Goal: Information Seeking & Learning: Learn about a topic

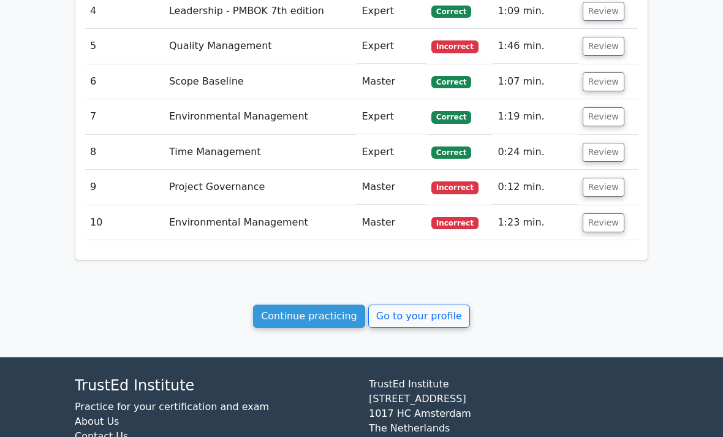
scroll to position [1360, 0]
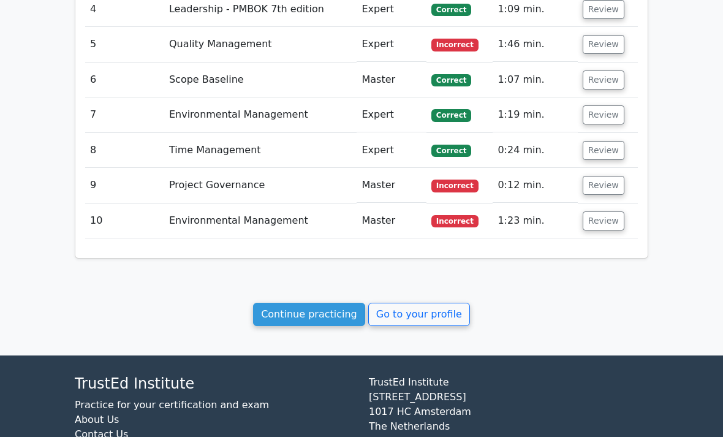
click at [319, 302] on link "Continue practicing" at bounding box center [309, 313] width 112 height 23
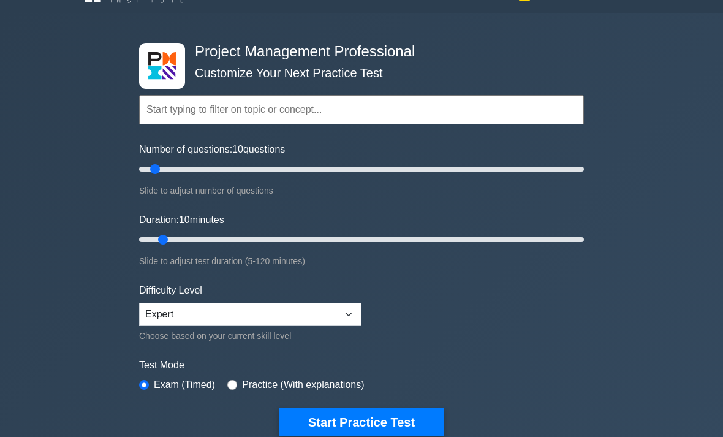
scroll to position [26, 0]
type input "15"
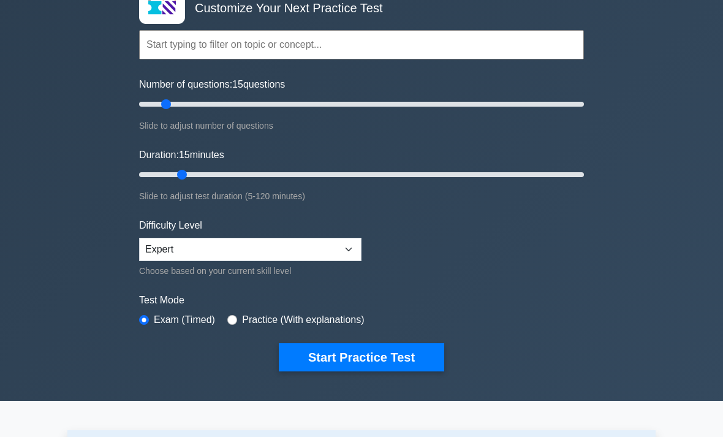
scroll to position [95, 0]
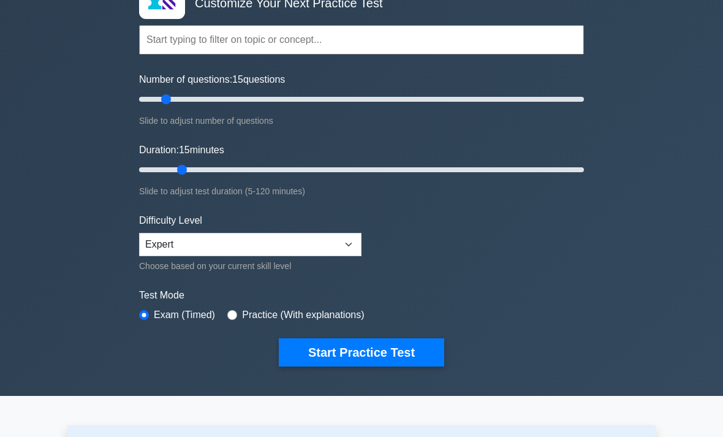
click at [428, 358] on button "Start Practice Test" at bounding box center [361, 353] width 165 height 28
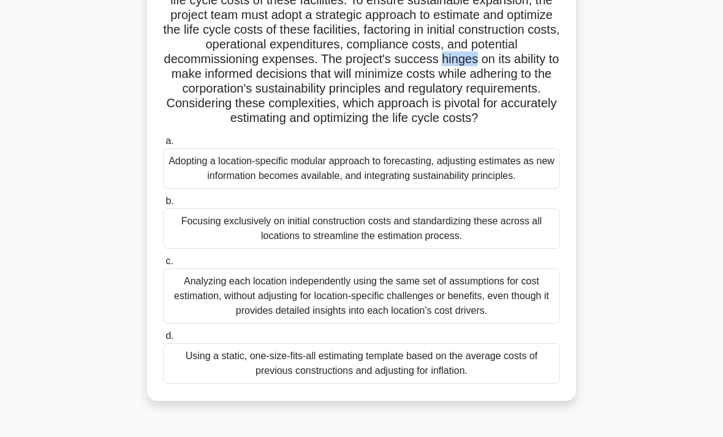
scroll to position [186, 0]
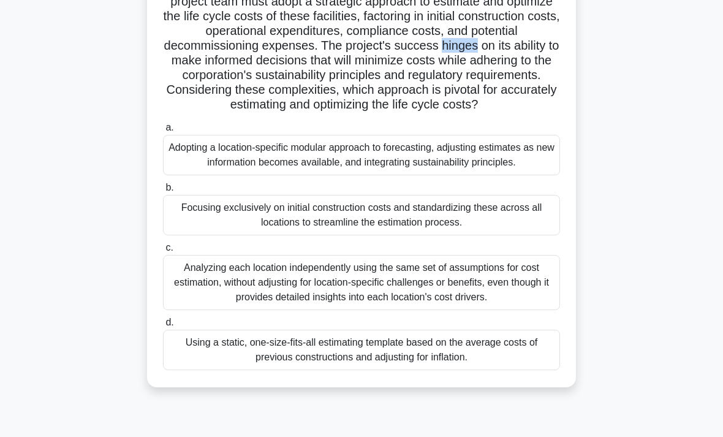
click at [201, 175] on div "Adopting a location-specific modular approach to forecasting, adjusting estimat…" at bounding box center [361, 155] width 397 height 40
click at [163, 132] on input "a. Adopting a location-specific modular approach to forecasting, adjusting esti…" at bounding box center [163, 128] width 0 height 8
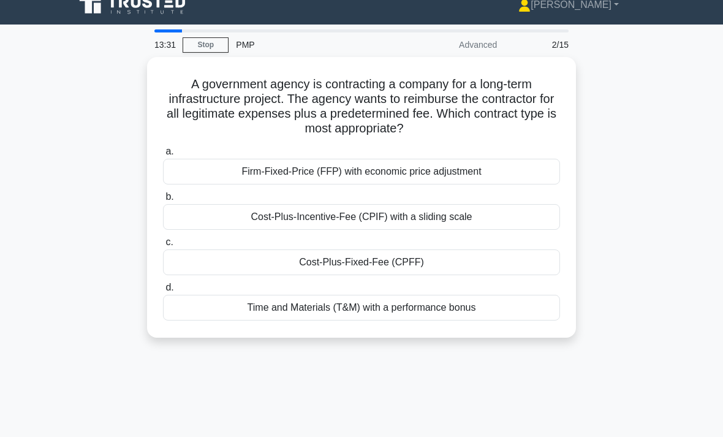
scroll to position [0, 0]
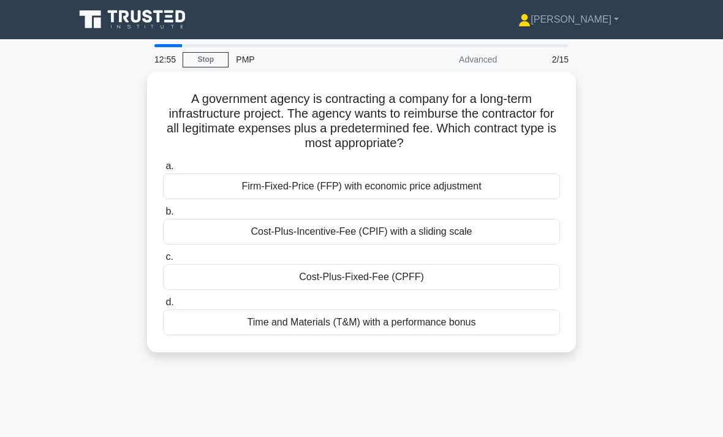
click at [240, 277] on div "Cost-Plus-Fixed-Fee (CPFF)" at bounding box center [361, 277] width 397 height 26
click at [163, 261] on input "c. Cost-Plus-Fixed-Fee (CPFF)" at bounding box center [163, 257] width 0 height 8
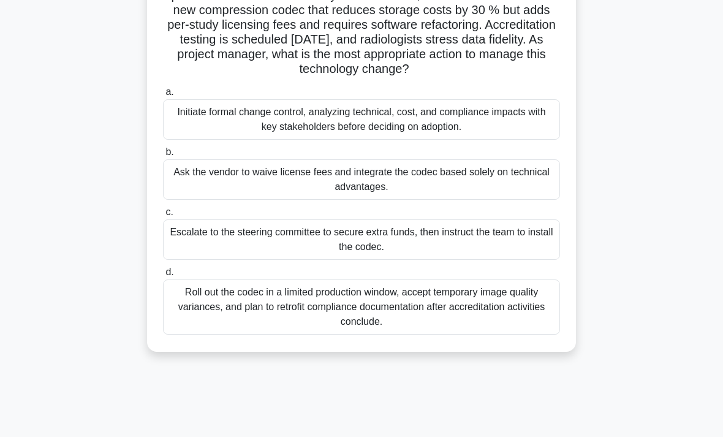
scroll to position [119, 0]
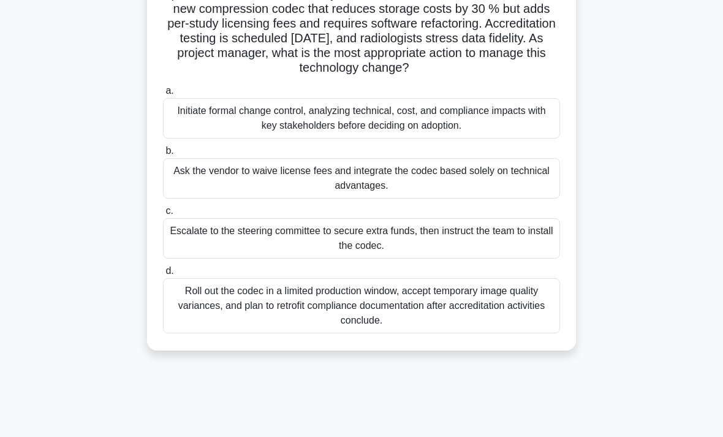
click at [482, 137] on div "Initiate formal change control, analyzing technical, cost, and compliance impac…" at bounding box center [361, 118] width 397 height 40
click at [163, 95] on input "a. Initiate formal change control, analyzing technical, cost, and compliance im…" at bounding box center [163, 91] width 0 height 8
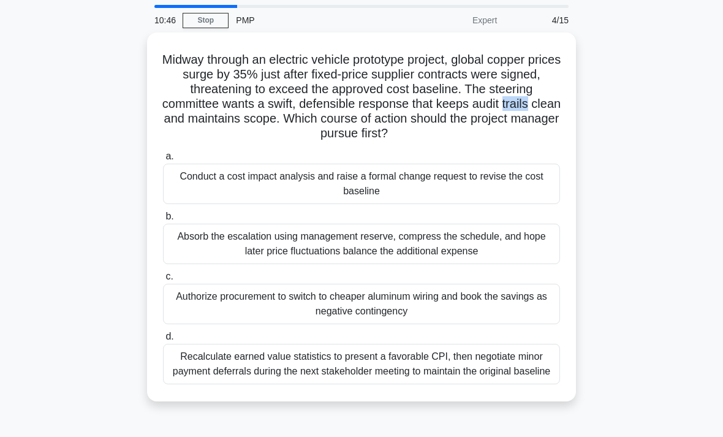
scroll to position [27, 0]
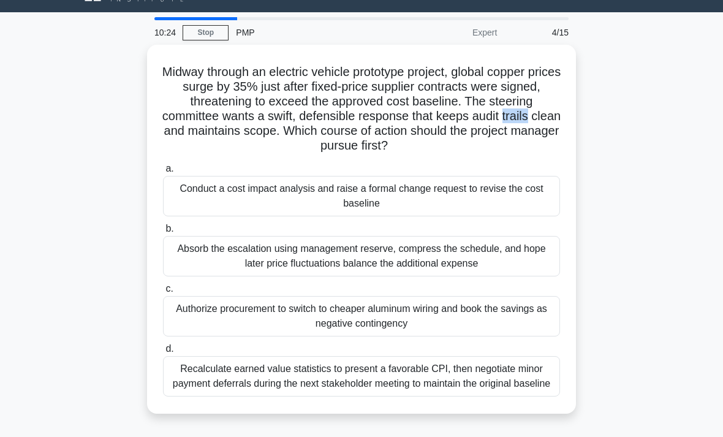
click at [203, 198] on div "Conduct a cost impact analysis and raise a formal change request to revise the …" at bounding box center [361, 196] width 397 height 40
click at [163, 173] on input "a. Conduct a cost impact analysis and raise a formal change request to revise t…" at bounding box center [163, 169] width 0 height 8
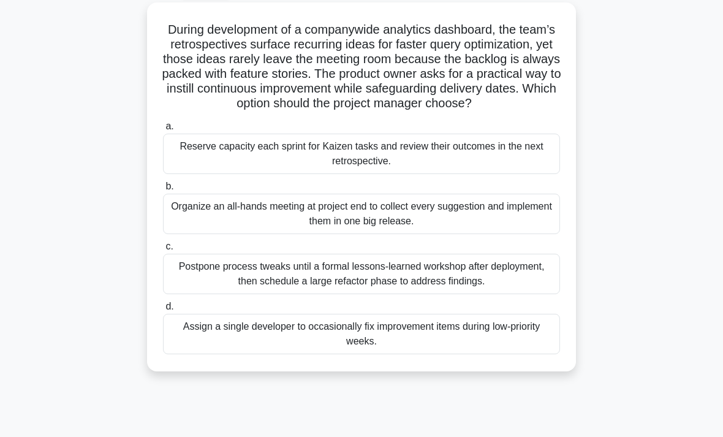
scroll to position [66, 0]
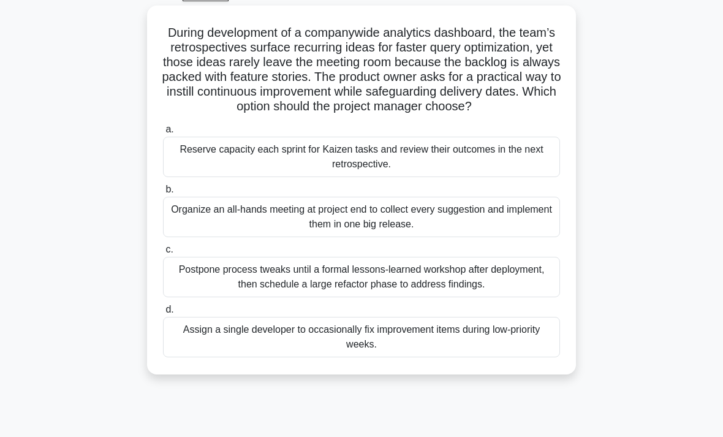
click at [208, 168] on div "Reserve capacity each sprint for Kaizen tasks and review their outcomes in the …" at bounding box center [361, 157] width 397 height 40
click at [163, 133] on input "a. Reserve capacity each sprint for Kaizen tasks and review their outcomes in t…" at bounding box center [163, 130] width 0 height 8
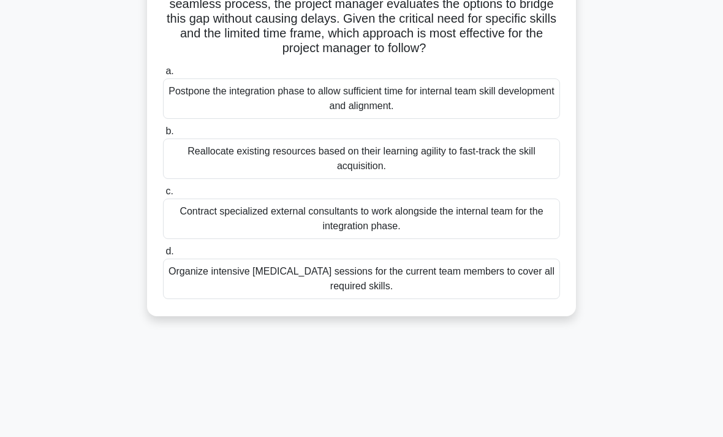
scroll to position [186, 0]
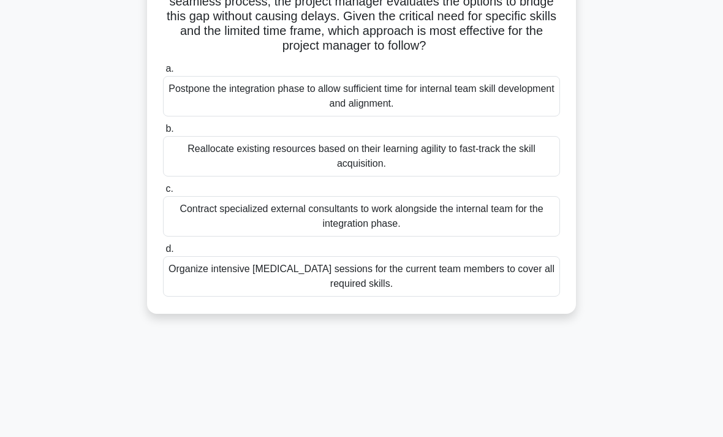
click at [193, 173] on div "Reallocate existing resources based on their learning agility to fast-track the…" at bounding box center [361, 156] width 397 height 40
click at [163, 133] on input "b. Reallocate existing resources based on their learning agility to fast-track …" at bounding box center [163, 129] width 0 height 8
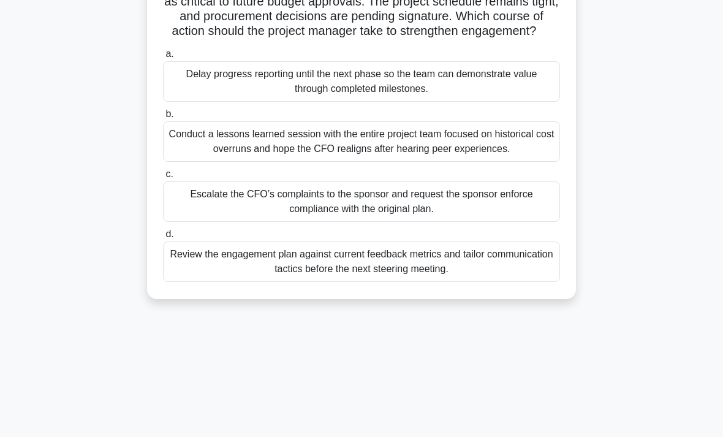
scroll to position [156, 0]
click at [215, 282] on div "Review the engagement plan against current feedback metrics and tailor communic…" at bounding box center [361, 262] width 397 height 40
click at [163, 239] on input "d. Review the engagement plan against current feedback metrics and tailor commu…" at bounding box center [163, 235] width 0 height 8
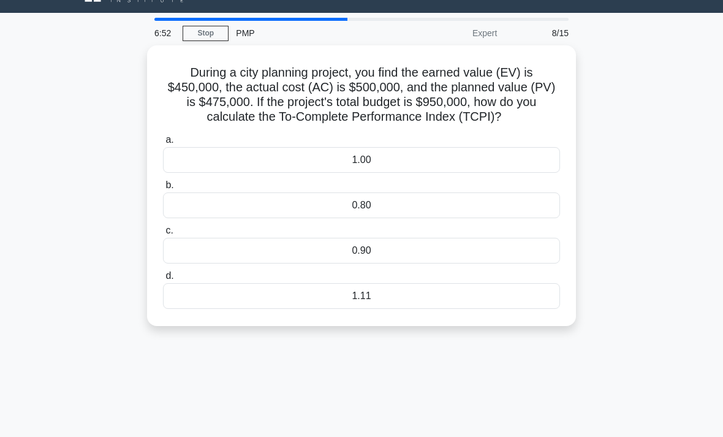
scroll to position [28, 0]
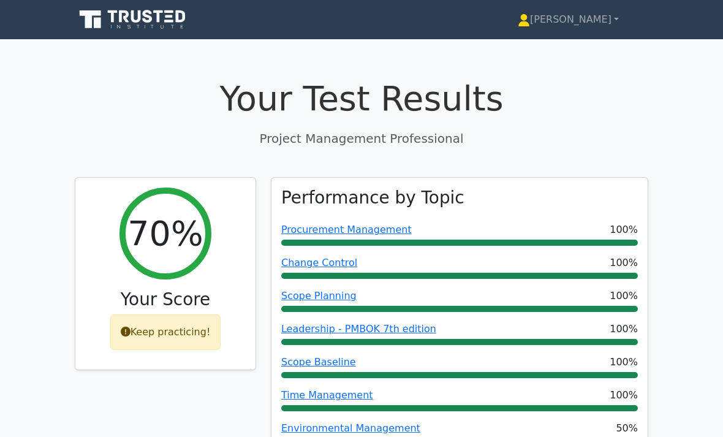
click at [585, 23] on link "[PERSON_NAME]" at bounding box center [568, 19] width 160 height 24
click at [550, 48] on link "Profile" at bounding box center [537, 49] width 97 height 20
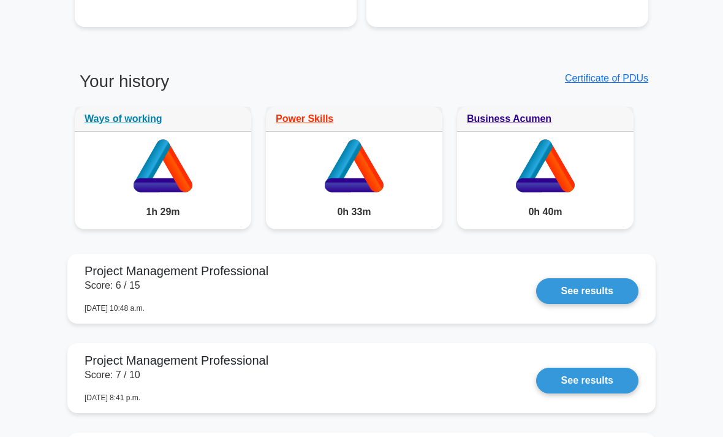
scroll to position [640, 0]
click at [536, 283] on link "See results" at bounding box center [587, 291] width 102 height 26
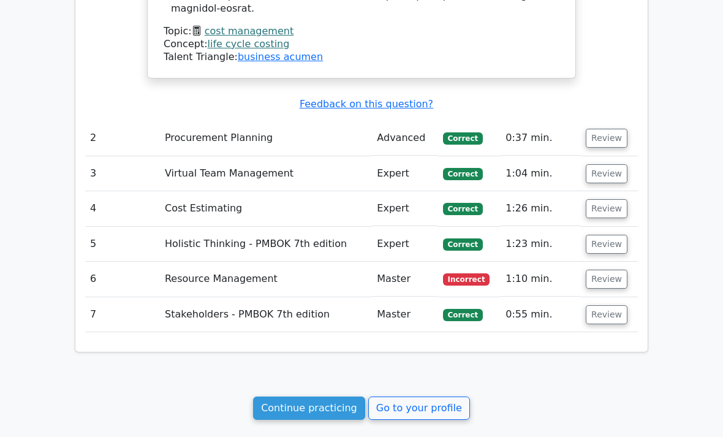
scroll to position [1544, 0]
click at [322, 397] on link "Continue practicing" at bounding box center [309, 408] width 112 height 23
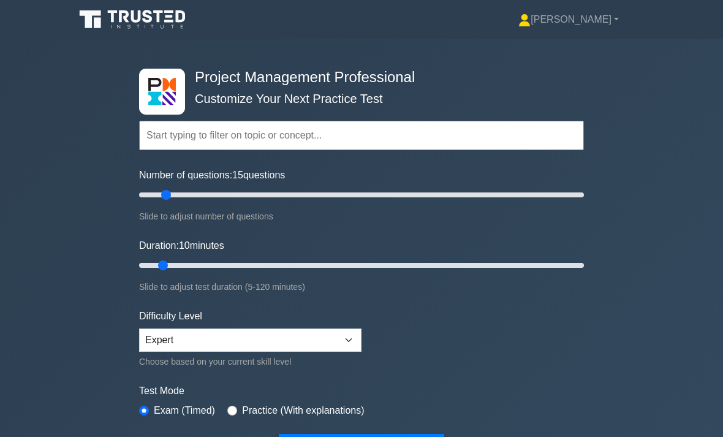
type input "15"
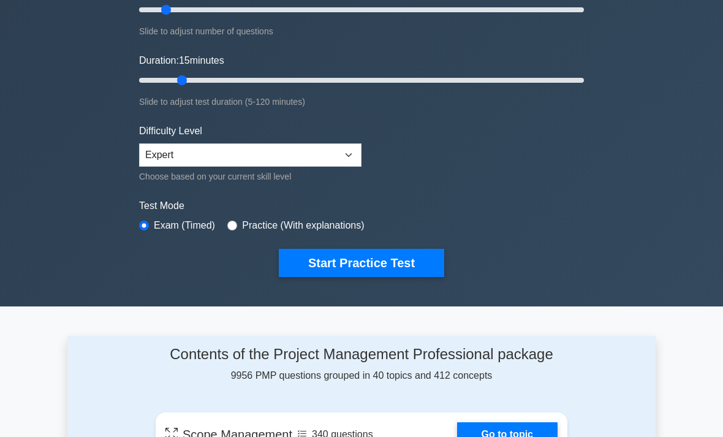
scroll to position [237, 0]
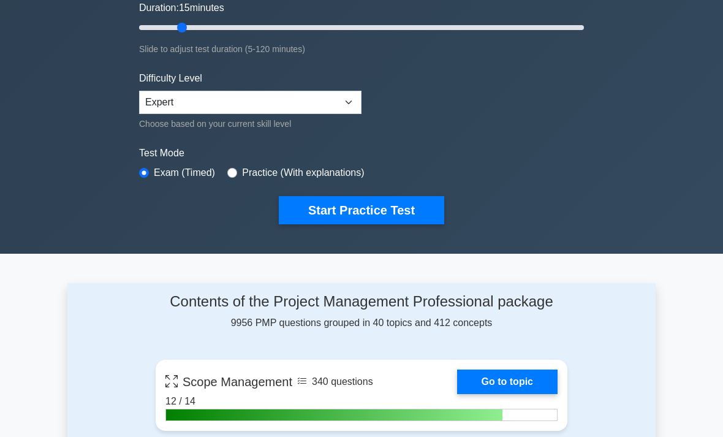
click at [397, 208] on button "Start Practice Test" at bounding box center [361, 211] width 165 height 28
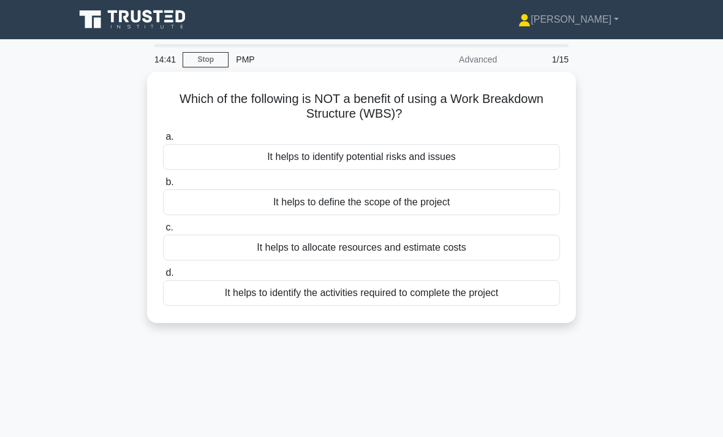
click at [485, 157] on div "It helps to identify potential risks and issues" at bounding box center [361, 157] width 397 height 26
click at [163, 141] on input "a. It helps to identify potential risks and issues" at bounding box center [163, 137] width 0 height 8
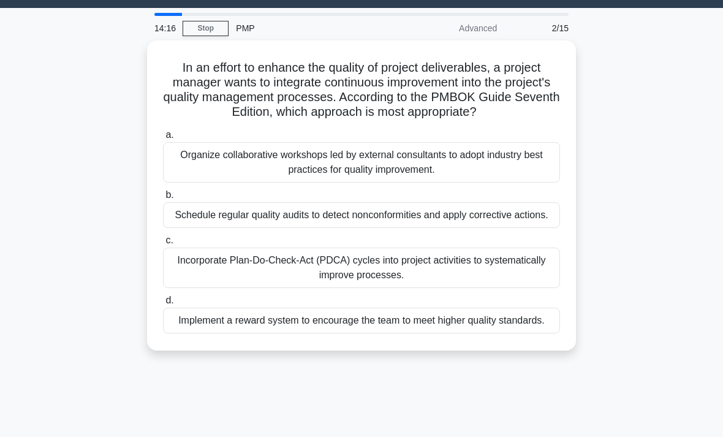
scroll to position [32, 0]
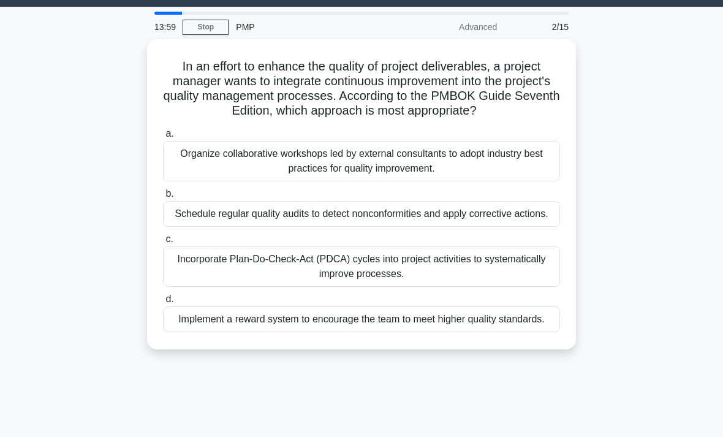
click at [500, 227] on div "Schedule regular quality audits to detect nonconformities and apply corrective …" at bounding box center [361, 214] width 397 height 26
click at [163, 198] on input "b. Schedule regular quality audits to detect nonconformities and apply correcti…" at bounding box center [163, 194] width 0 height 8
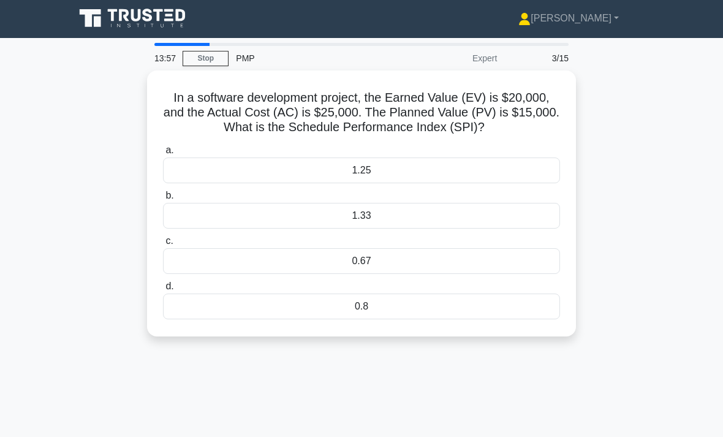
scroll to position [0, 0]
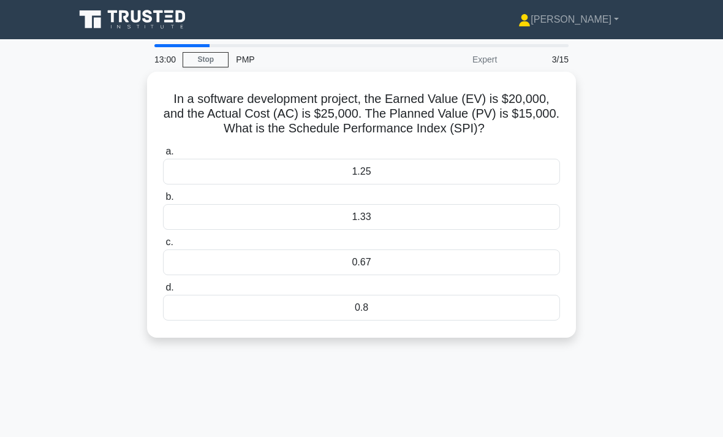
click at [421, 227] on div "1.33" at bounding box center [361, 217] width 397 height 26
click at [163, 201] on input "b. 1.33" at bounding box center [163, 197] width 0 height 8
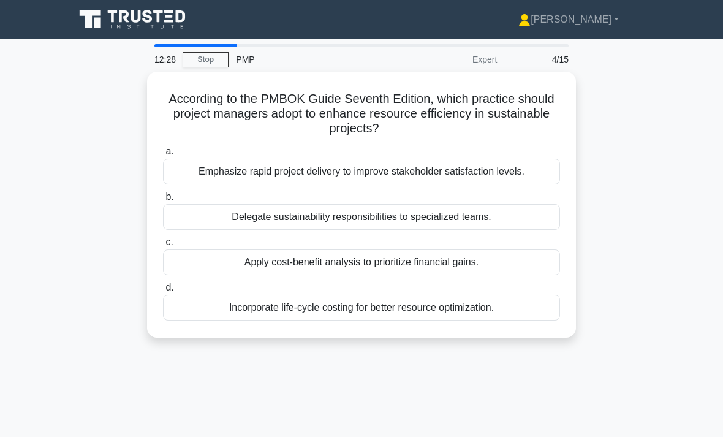
click at [386, 305] on div "Incorporate life-cycle costing for better resource optimization." at bounding box center [361, 308] width 397 height 26
click at [163, 291] on input "d. Incorporate life-cycle costing for better resource optimization." at bounding box center [163, 288] width 0 height 8
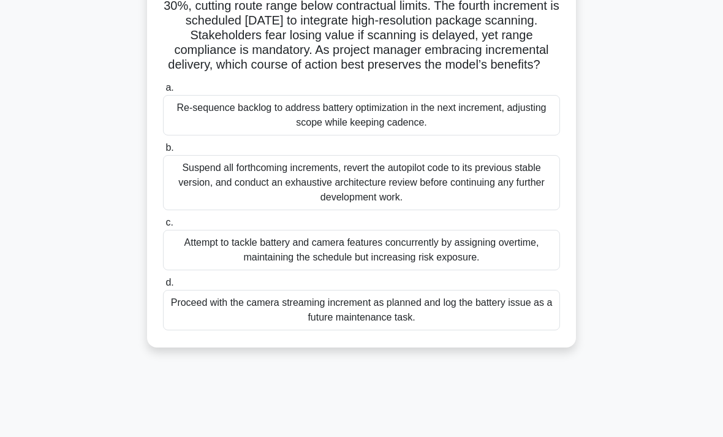
scroll to position [122, 0]
click at [186, 136] on div "Re-sequence backlog to address battery optimization in the next increment, adju…" at bounding box center [361, 116] width 397 height 40
click at [163, 92] on input "a. Re-sequence backlog to address battery optimization in the next increment, a…" at bounding box center [163, 88] width 0 height 8
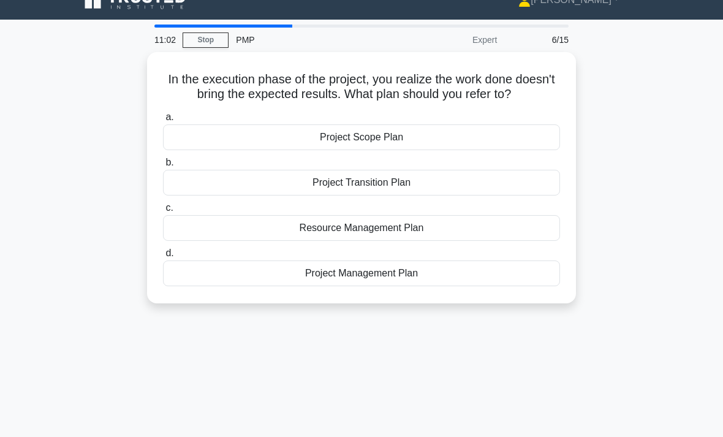
scroll to position [21, 0]
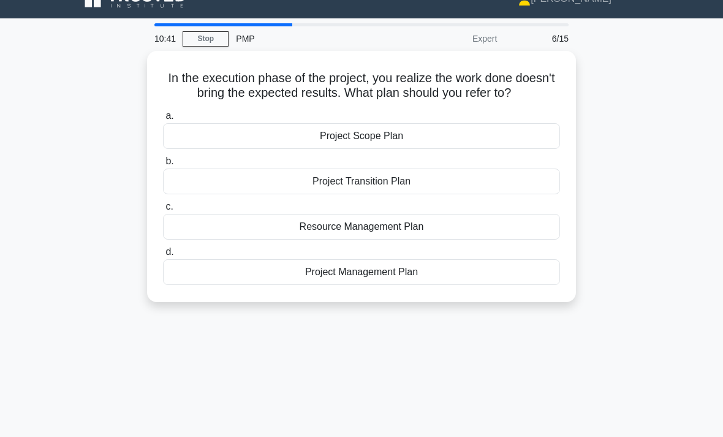
click at [529, 149] on div "Project Scope Plan" at bounding box center [361, 136] width 397 height 26
click at [163, 120] on input "a. Project Scope Plan" at bounding box center [163, 116] width 0 height 8
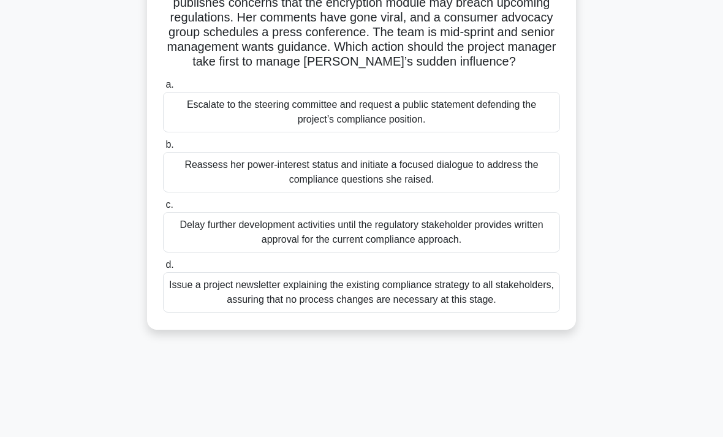
scroll to position [129, 0]
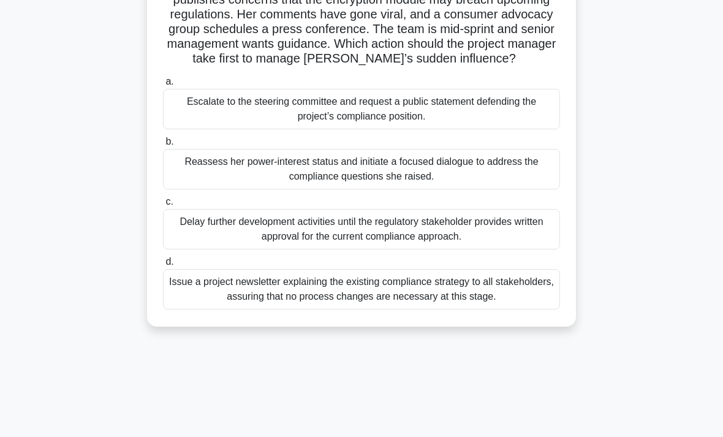
click at [543, 189] on div "Reassess her power-interest status and initiate a focused dialogue to address t…" at bounding box center [361, 169] width 397 height 40
click at [163, 146] on input "b. Reassess her power-interest status and initiate a focused dialogue to addres…" at bounding box center [163, 142] width 0 height 8
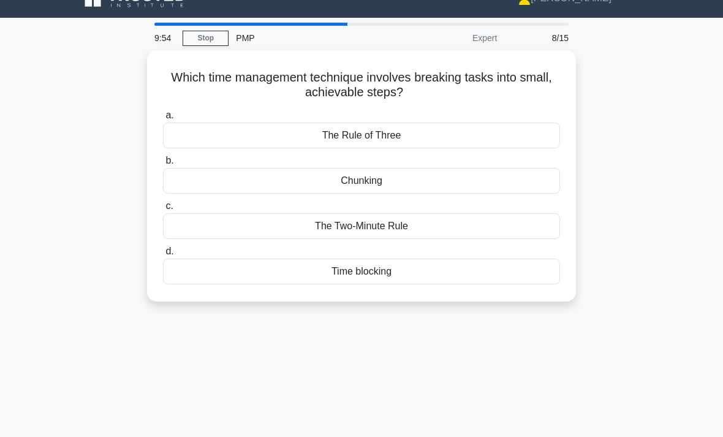
scroll to position [22, 0]
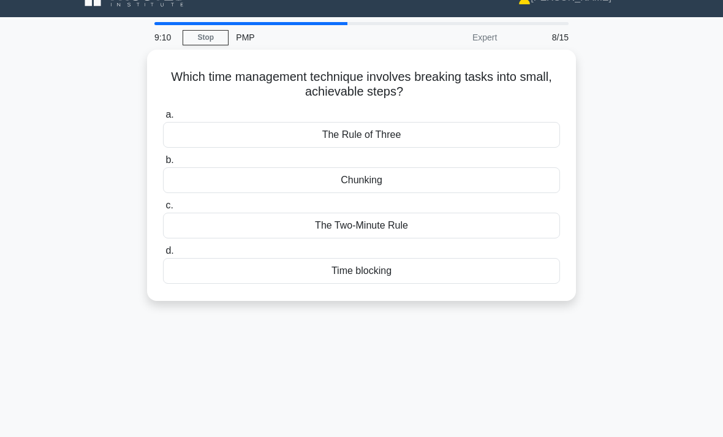
click at [480, 172] on div "Chunking" at bounding box center [361, 180] width 397 height 26
click at [163, 164] on input "b. Chunking" at bounding box center [163, 160] width 0 height 8
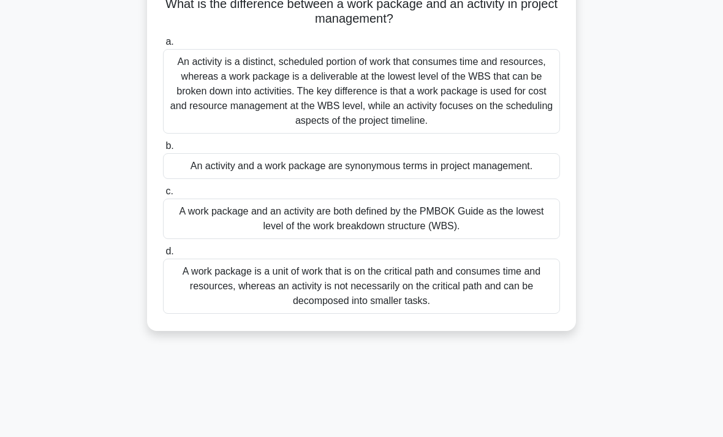
scroll to position [96, 0]
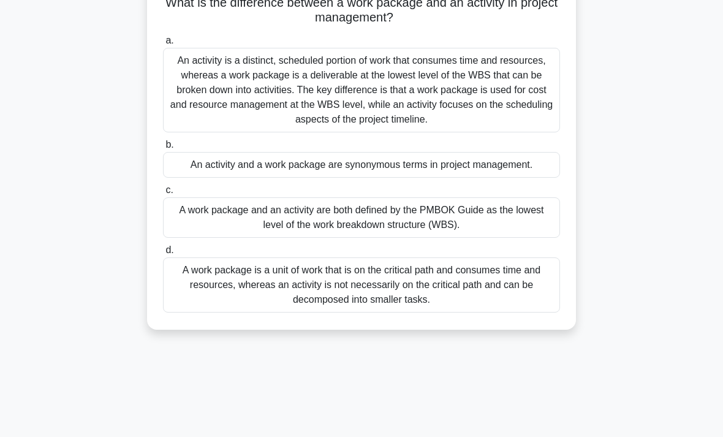
click at [213, 100] on div "An activity is a distinct, scheduled portion of work that consumes time and res…" at bounding box center [361, 90] width 397 height 84
click at [163, 45] on input "a. An activity is a distinct, scheduled portion of work that consumes time and …" at bounding box center [163, 41] width 0 height 8
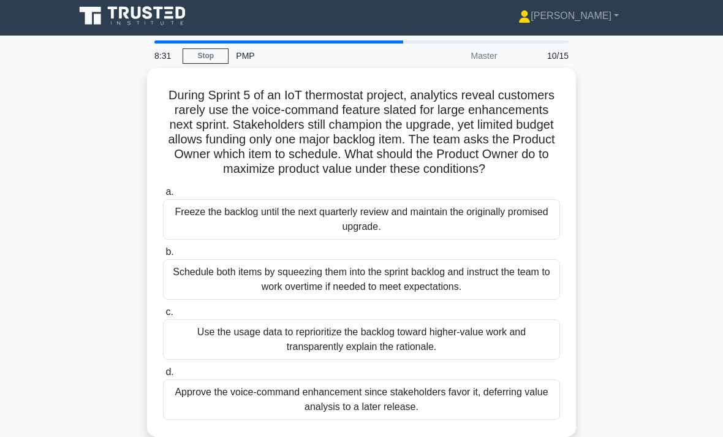
scroll to position [0, 0]
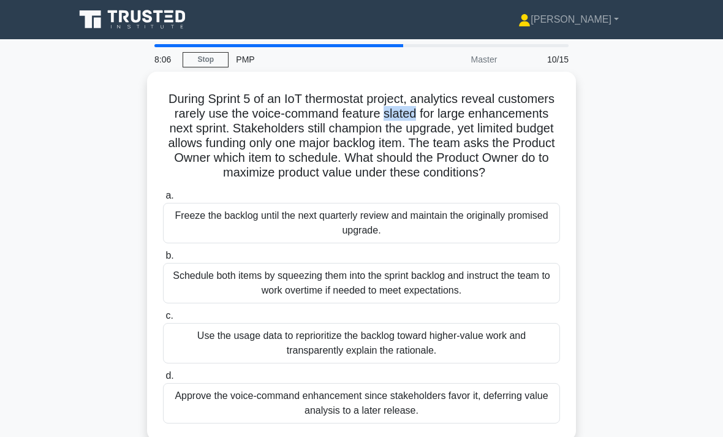
click at [621, 136] on div "During Sprint 5 of an IoT thermostat project, analytics reveal customers rarely…" at bounding box center [361, 263] width 588 height 383
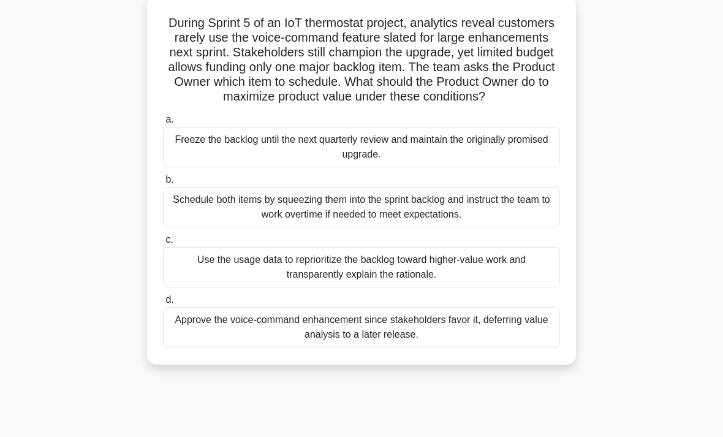
scroll to position [77, 0]
click at [459, 286] on div "Use the usage data to reprioritize the backlog toward higher-value work and tra…" at bounding box center [361, 266] width 397 height 40
click at [163, 243] on input "c. Use the usage data to reprioritize the backlog toward higher-value work and …" at bounding box center [163, 239] width 0 height 8
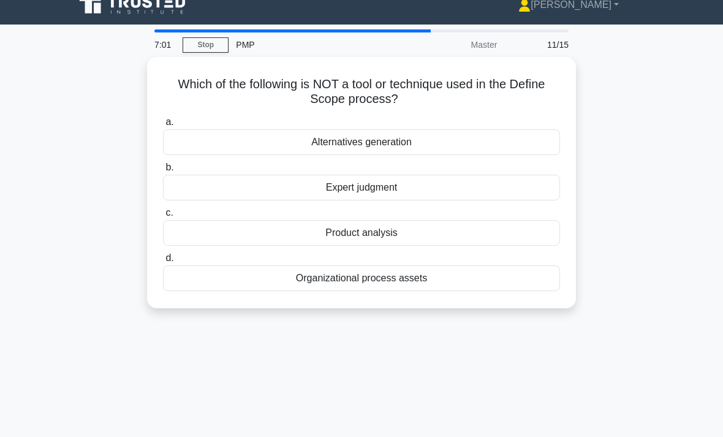
scroll to position [0, 0]
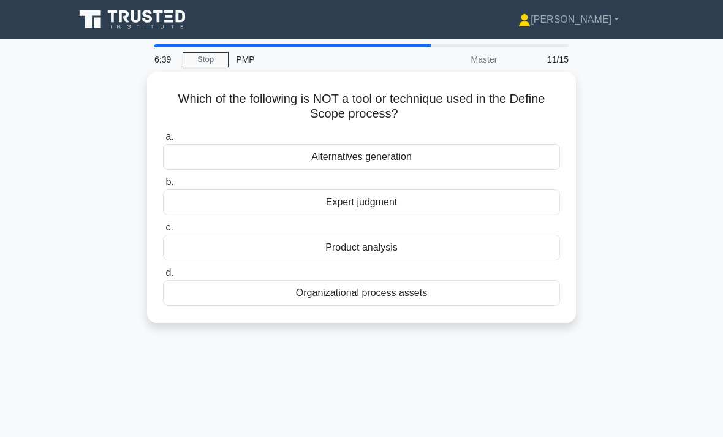
click at [508, 294] on div "Organizational process assets" at bounding box center [361, 293] width 397 height 26
click at [163, 277] on input "d. Organizational process assets" at bounding box center [163, 273] width 0 height 8
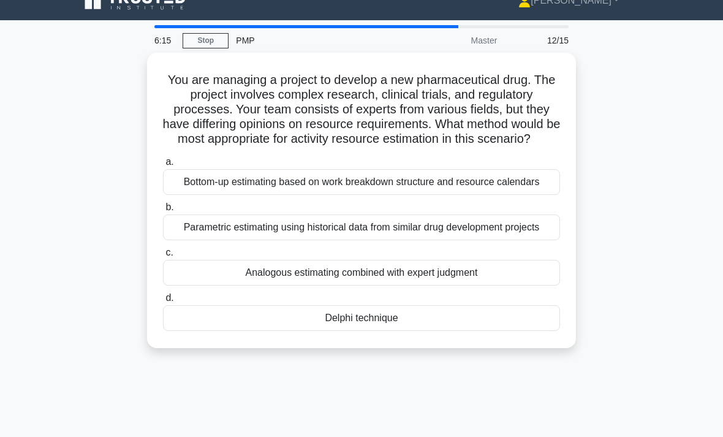
scroll to position [27, 0]
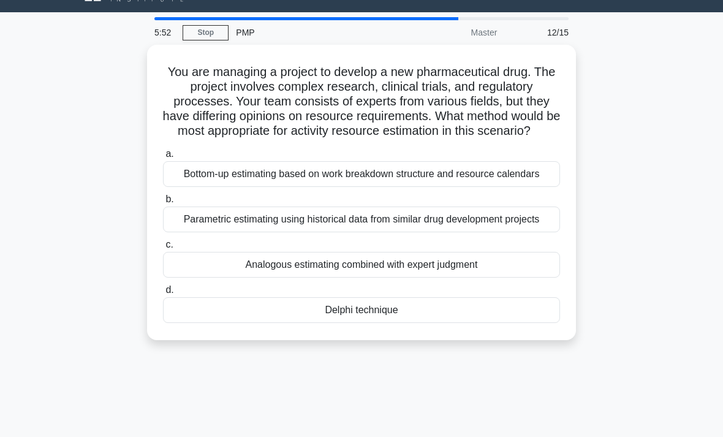
click at [194, 232] on div "Parametric estimating using historical data from similar drug development proje…" at bounding box center [361, 219] width 397 height 26
click at [163, 203] on input "b. Parametric estimating using historical data from similar drug development pr…" at bounding box center [163, 199] width 0 height 8
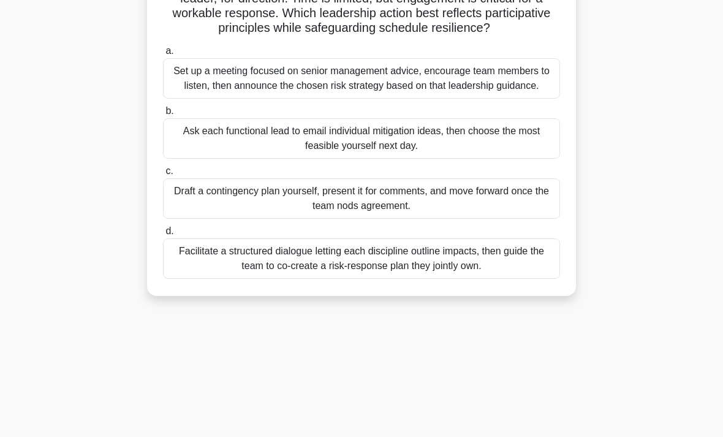
scroll to position [146, 0]
click at [525, 277] on div "Facilitate a structured dialogue letting each discipline outline impacts, then …" at bounding box center [361, 257] width 397 height 40
click at [163, 234] on input "d. Facilitate a structured dialogue letting each discipline outline impacts, th…" at bounding box center [163, 230] width 0 height 8
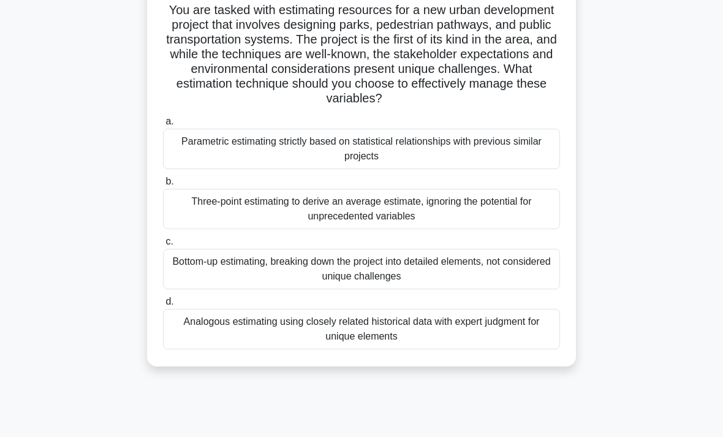
scroll to position [90, 0]
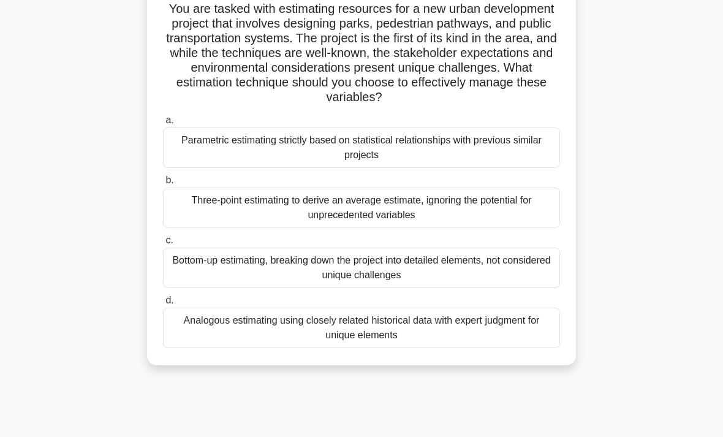
click at [448, 279] on div "Bottom-up estimating, breaking down the project into detailed elements, not con…" at bounding box center [361, 267] width 397 height 40
click at [163, 244] on input "c. Bottom-up estimating, breaking down the project into detailed elements, not …" at bounding box center [163, 240] width 0 height 8
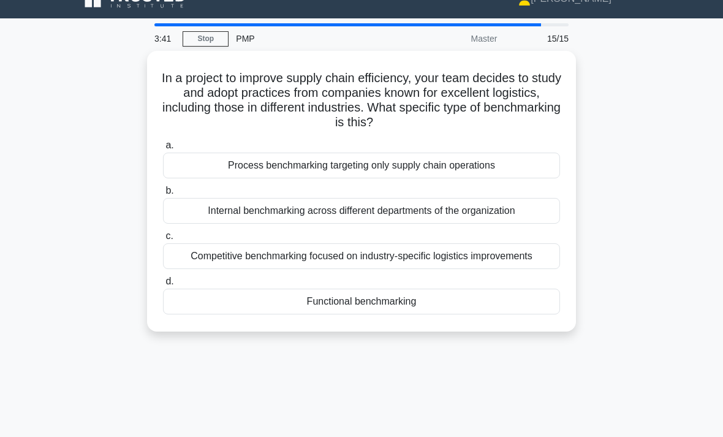
scroll to position [0, 0]
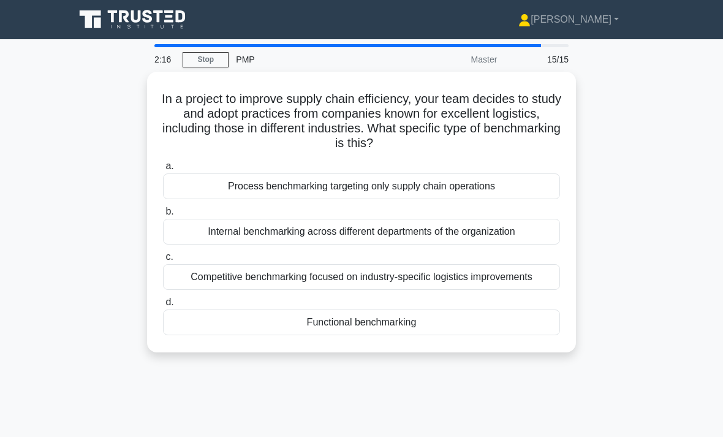
click at [385, 287] on div "Competitive benchmarking focused on industry-specific logistics improvements" at bounding box center [361, 277] width 397 height 26
click at [163, 261] on input "c. Competitive benchmarking focused on industry-specific logistics improvements" at bounding box center [163, 257] width 0 height 8
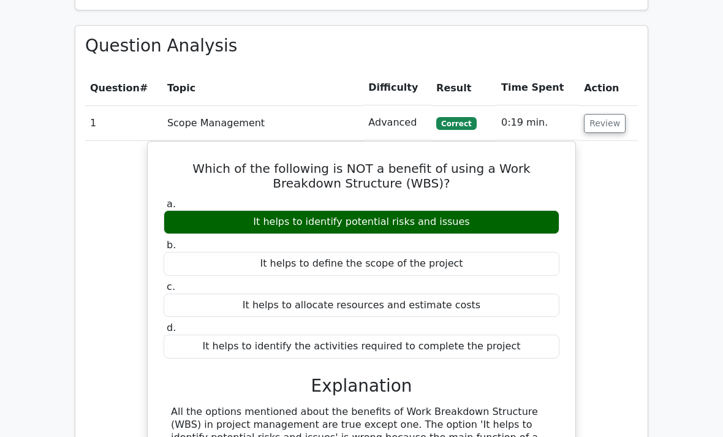
scroll to position [683, 0]
